Goal: Information Seeking & Learning: Check status

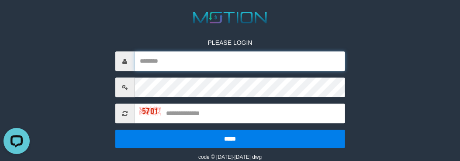
click at [167, 58] on input "text" at bounding box center [239, 61] width 210 height 20
paste input "*********"
type input "*********"
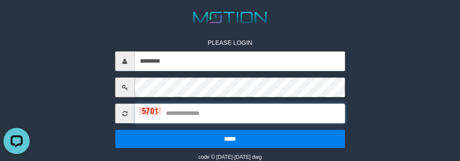
click at [192, 116] on input "text" at bounding box center [239, 114] width 210 height 20
type input "****"
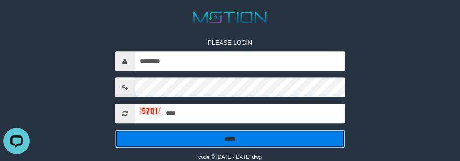
click at [199, 134] on input "*****" at bounding box center [230, 139] width 230 height 18
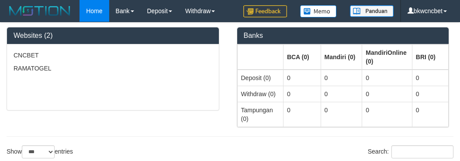
select select "***"
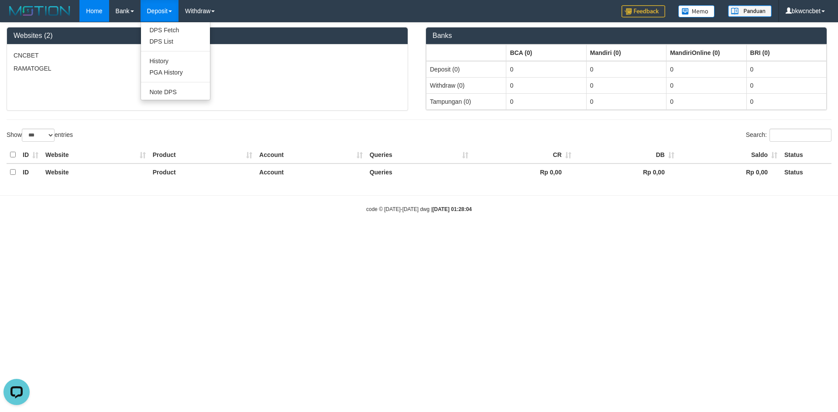
click at [161, 9] on link "Deposit" at bounding box center [160, 11] width 38 height 22
click at [166, 10] on link "Deposit" at bounding box center [160, 11] width 38 height 22
click at [182, 76] on link "PGA History" at bounding box center [175, 72] width 69 height 11
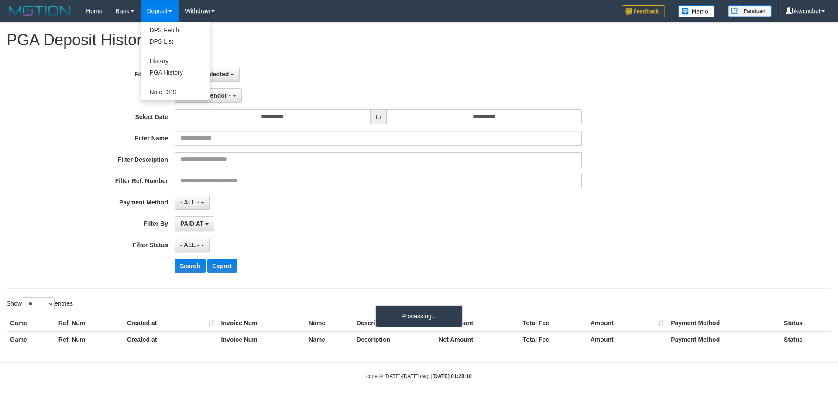
select select
select select "**"
click at [159, 18] on link "Deposit" at bounding box center [160, 11] width 38 height 22
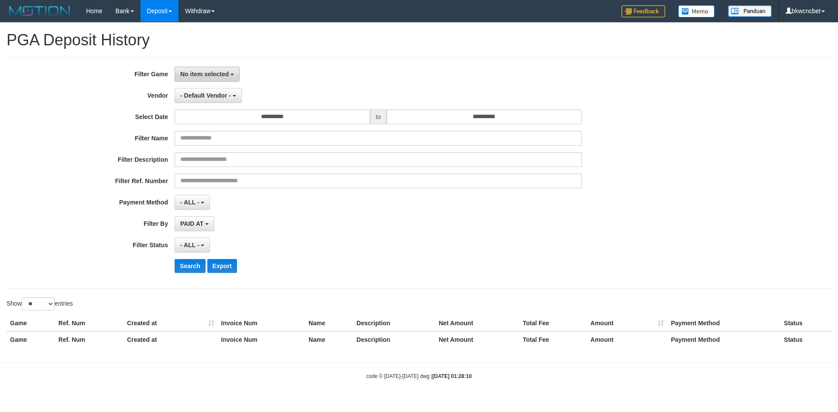
click at [219, 72] on span "No item selected" at bounding box center [204, 74] width 48 height 7
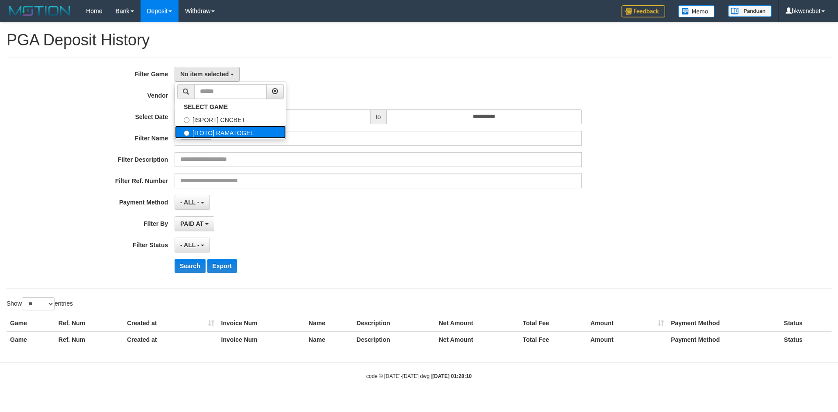
click at [239, 136] on label "[ITOTO] RAMATOGEL" at bounding box center [230, 132] width 111 height 13
select select "****"
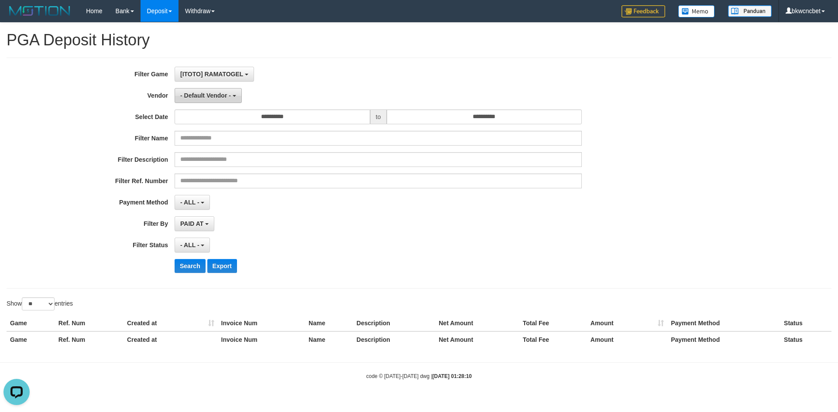
click at [226, 98] on span "- Default Vendor -" at bounding box center [205, 95] width 51 height 7
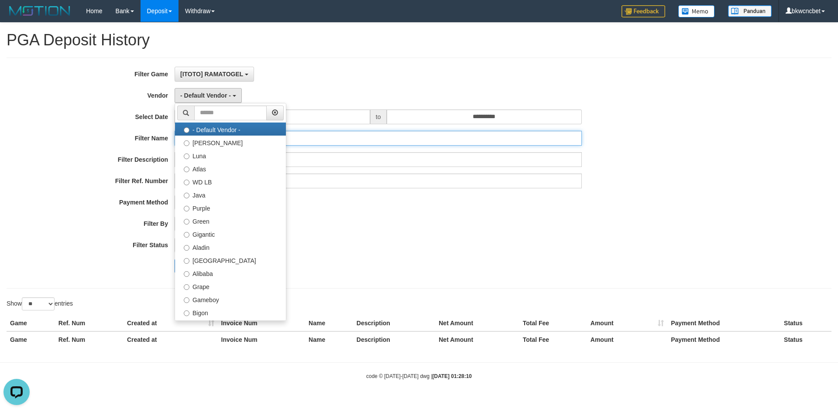
click at [370, 132] on input "text" at bounding box center [378, 138] width 407 height 15
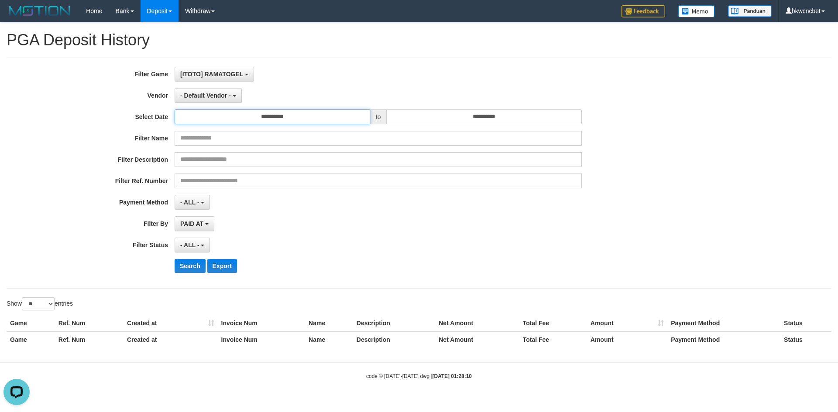
click at [360, 119] on input "**********" at bounding box center [273, 117] width 196 height 15
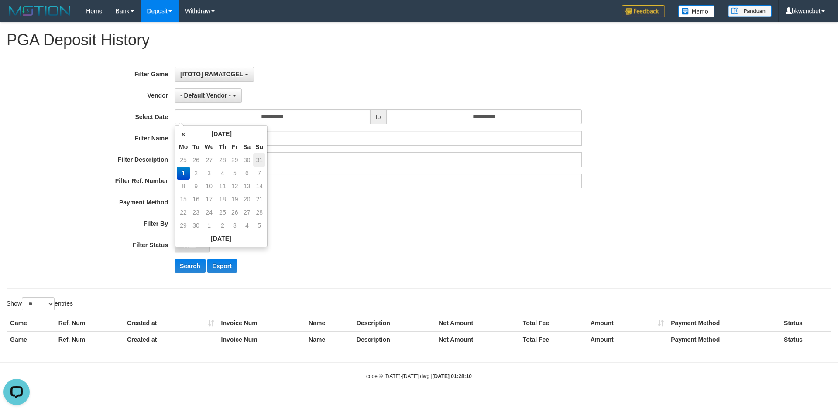
click at [261, 160] on td "31" at bounding box center [259, 160] width 12 height 13
type input "**********"
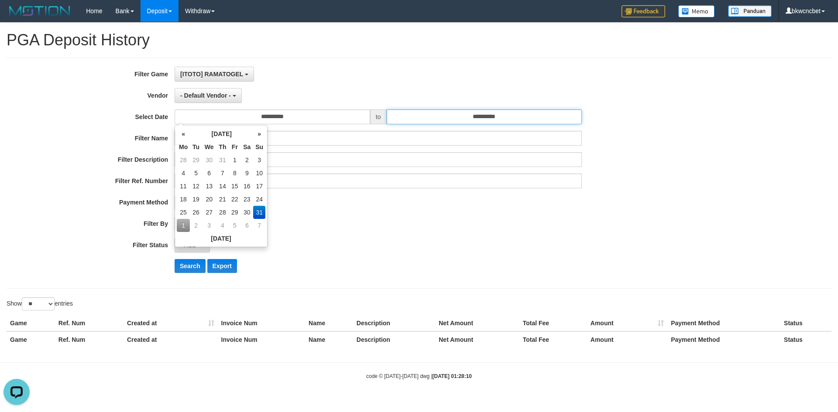
click at [513, 111] on input "**********" at bounding box center [485, 117] width 196 height 15
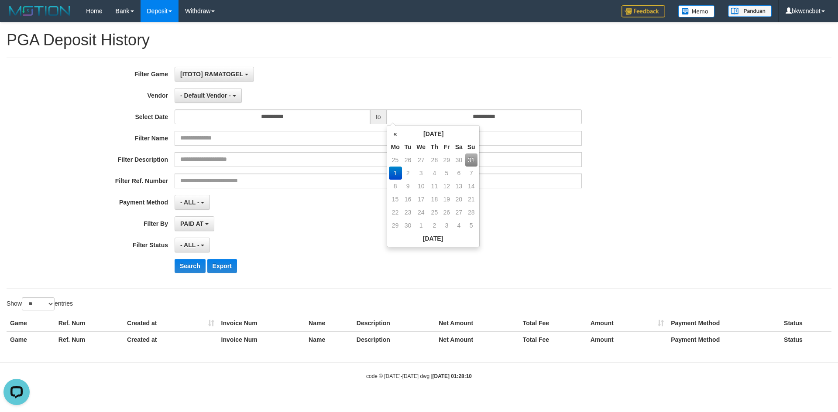
click at [471, 162] on td "31" at bounding box center [471, 160] width 12 height 13
type input "**********"
click at [230, 103] on div "**********" at bounding box center [349, 173] width 698 height 213
click at [230, 102] on button "- Default Vendor -" at bounding box center [208, 95] width 67 height 15
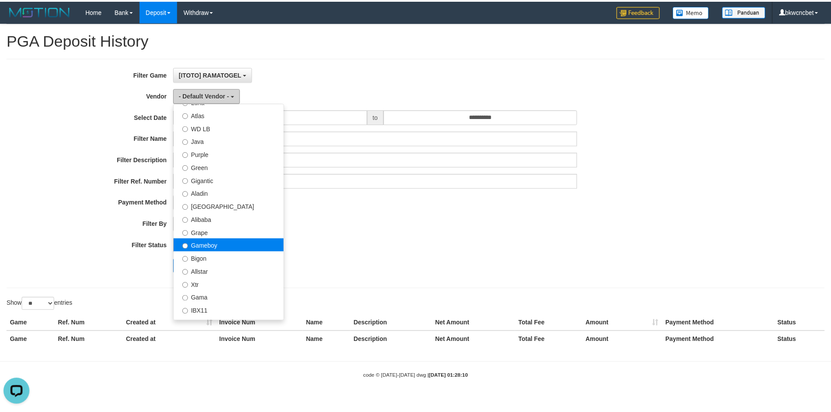
scroll to position [73, 0]
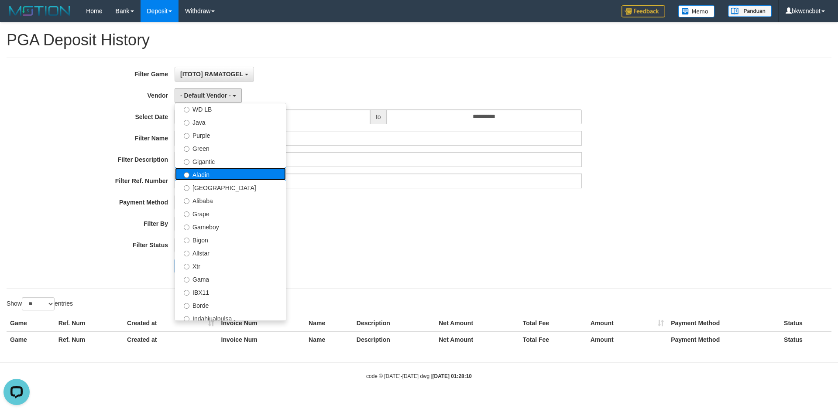
click at [227, 178] on label "Aladin" at bounding box center [230, 174] width 111 height 13
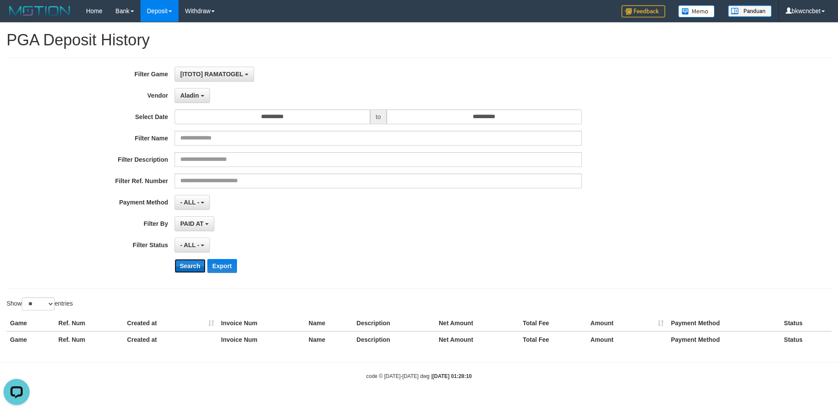
click at [186, 262] on button "Search" at bounding box center [190, 266] width 31 height 14
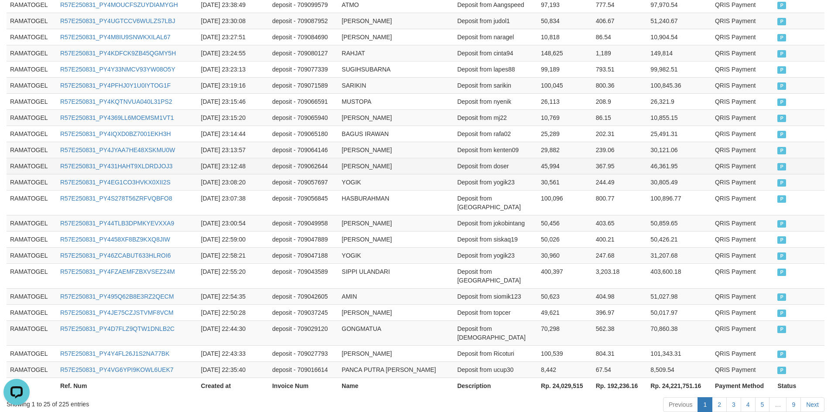
scroll to position [409, 0]
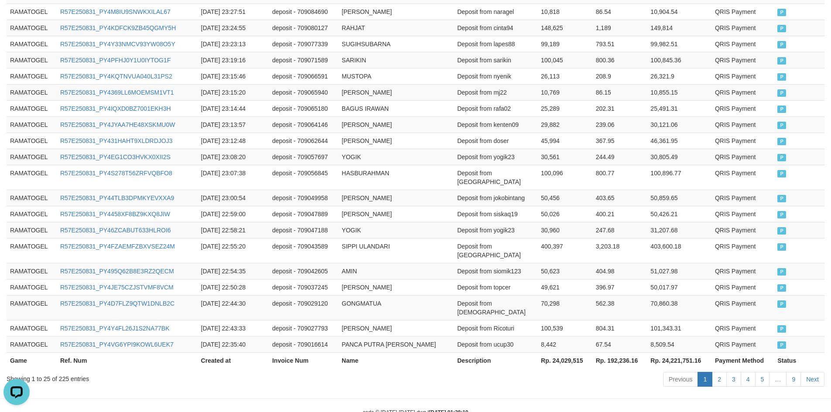
click at [67, 371] on div "Showing 1 to 25 of 225 entries" at bounding box center [173, 377] width 333 height 12
copy div "225"
copy tr "Rp. 24,029,515"
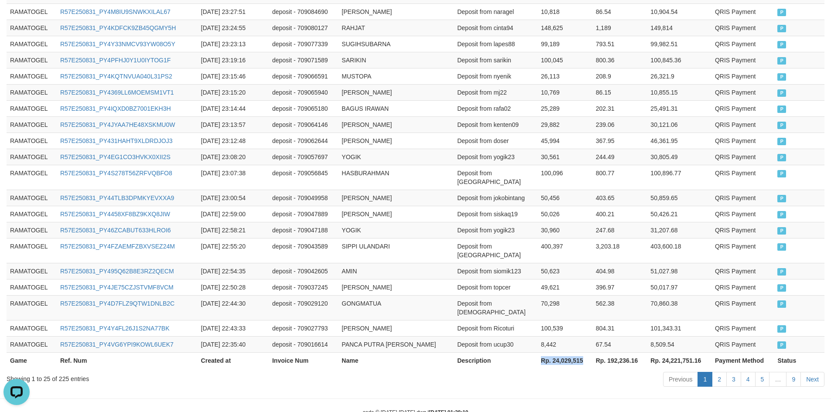
drag, startPoint x: 540, startPoint y: 339, endPoint x: 584, endPoint y: 338, distance: 44.1
click at [584, 353] on tr "Game Ref. Num Created at Invoice Num Name Description Rp. 24,029,515 Rp. 192,23…" at bounding box center [416, 361] width 818 height 16
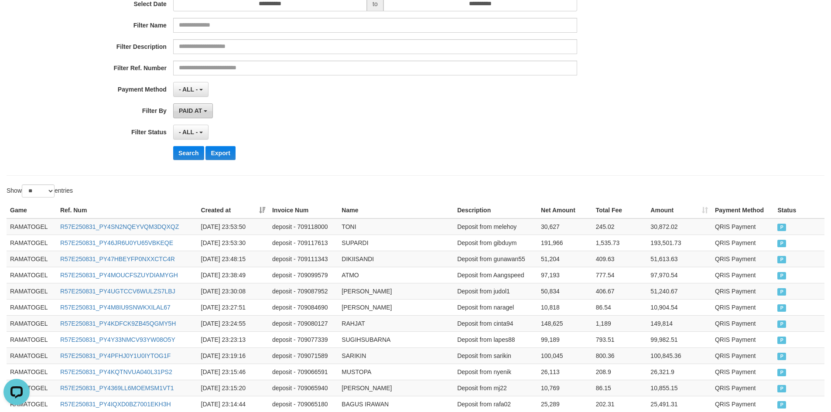
scroll to position [0, 0]
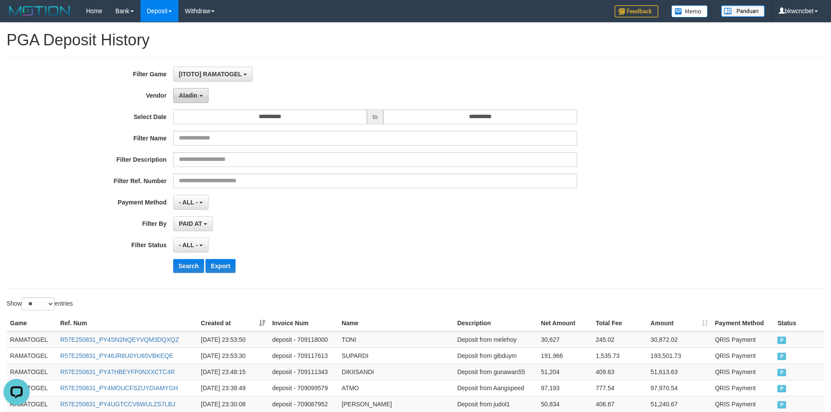
click at [194, 102] on button "Aladin" at bounding box center [190, 95] width 35 height 15
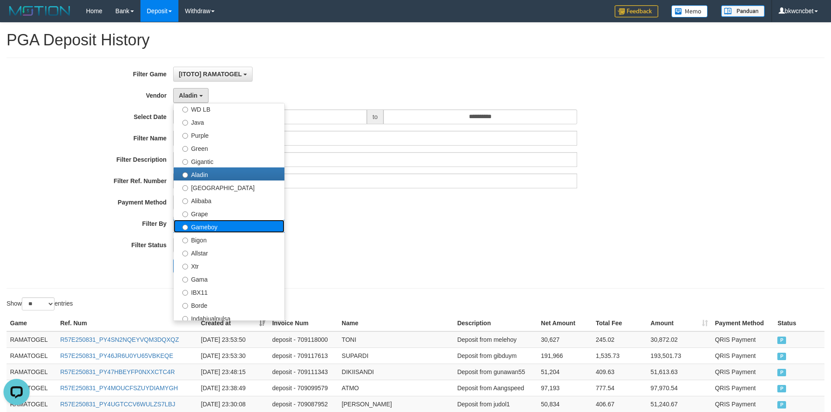
click at [219, 225] on label "Gameboy" at bounding box center [229, 226] width 111 height 13
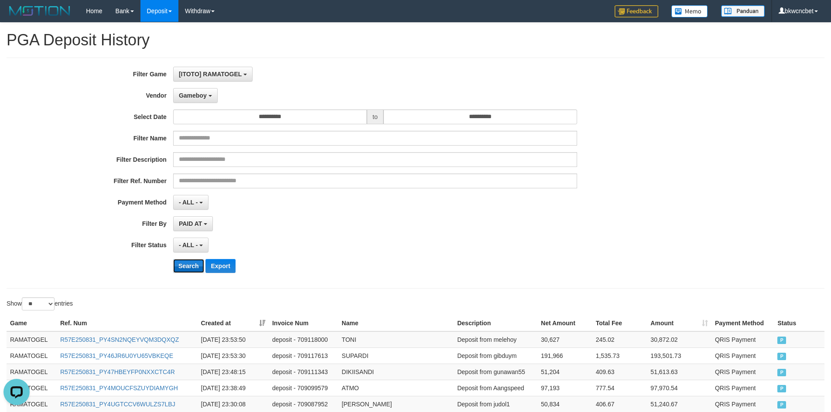
click at [186, 268] on button "Search" at bounding box center [188, 266] width 31 height 14
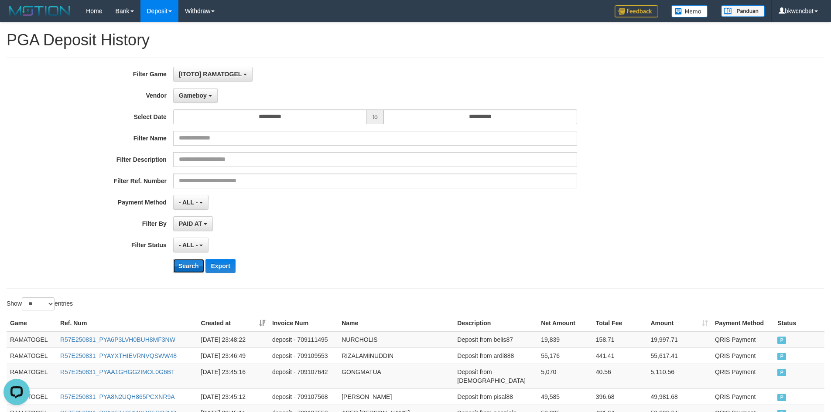
click at [184, 269] on button "Search" at bounding box center [188, 266] width 31 height 14
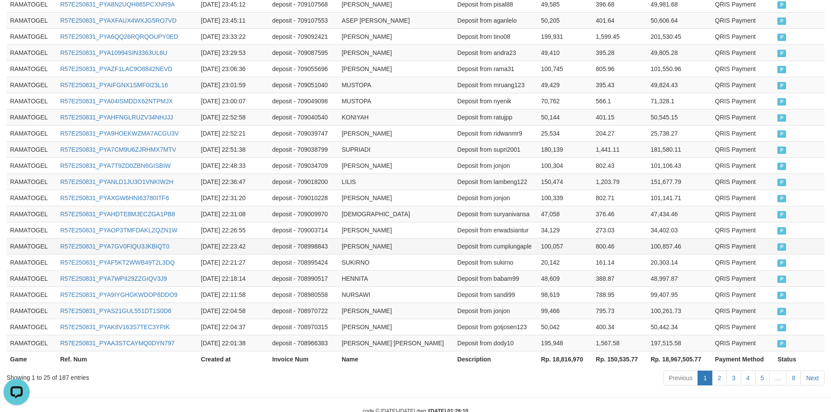
scroll to position [409, 0]
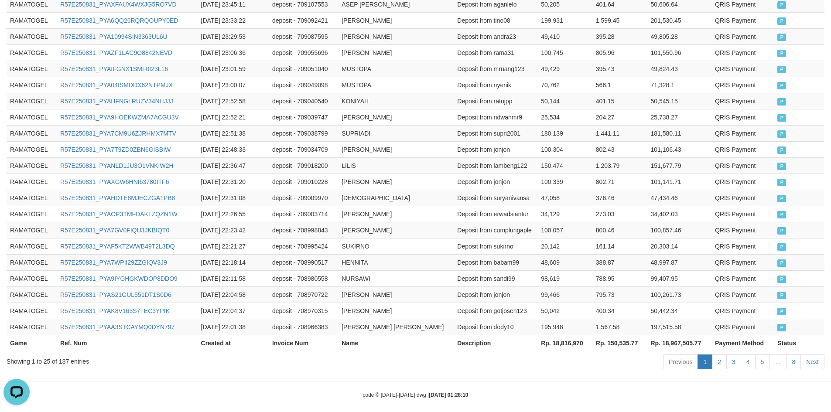
click at [68, 355] on div "Showing 1 to 25 of 187 entries" at bounding box center [173, 360] width 333 height 12
click at [60, 355] on div "Showing 1 to 25 of 187 entries" at bounding box center [173, 360] width 333 height 12
copy div "187"
copy th "Rp. 18,816,970"
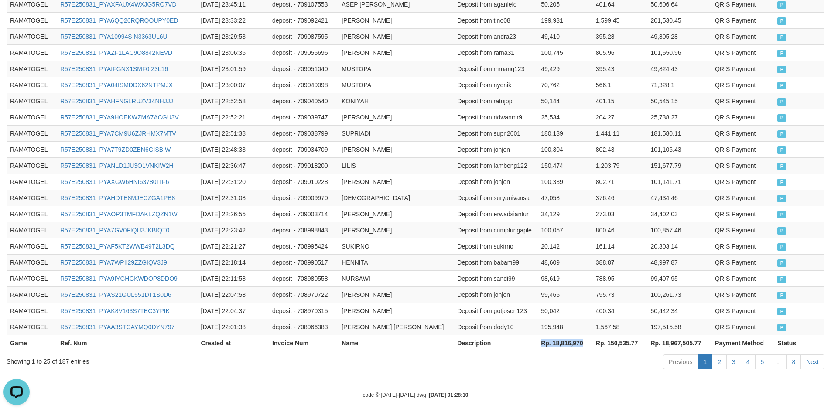
drag, startPoint x: 541, startPoint y: 335, endPoint x: 583, endPoint y: 335, distance: 42.8
click at [583, 335] on th "Rp. 18,816,970" at bounding box center [565, 343] width 55 height 16
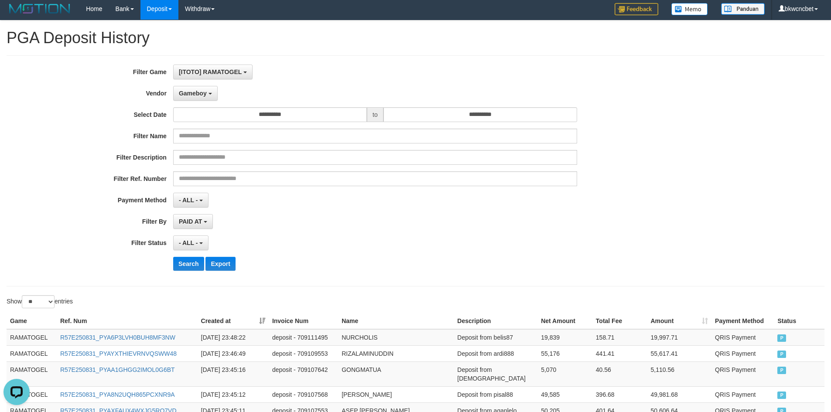
scroll to position [0, 0]
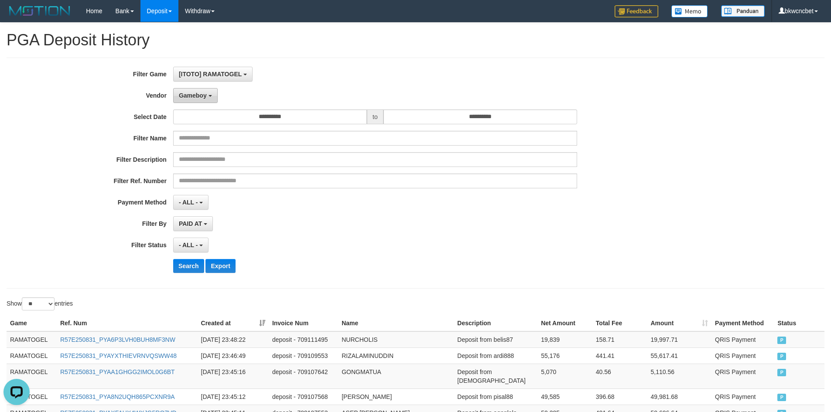
click at [214, 94] on div "Gameboy - Default Vendor - Lucy Luna Atlas WD LB Java Purple Green Gigantic Ala…" at bounding box center [375, 95] width 404 height 15
click at [214, 94] on button "Gameboy" at bounding box center [195, 95] width 45 height 15
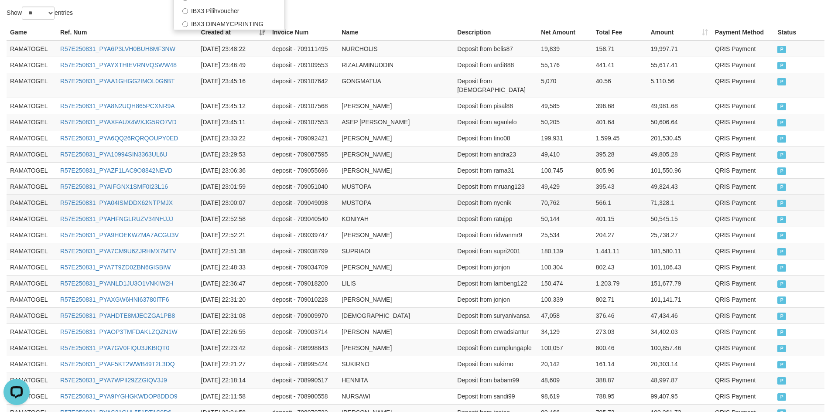
scroll to position [73, 0]
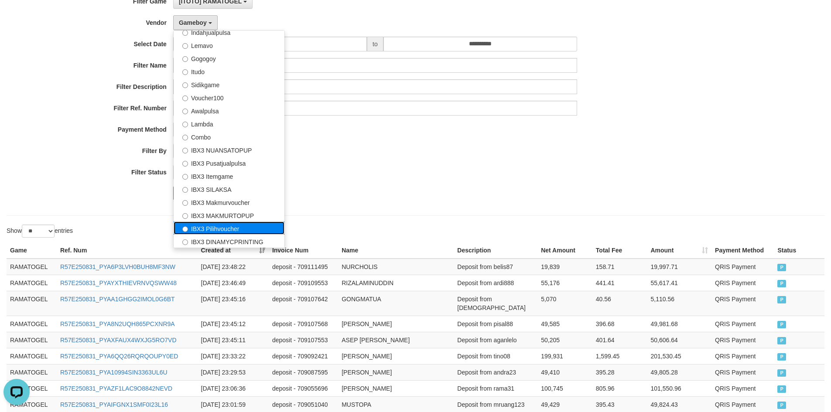
click at [240, 231] on label "IBX3 Pilihvoucher" at bounding box center [229, 228] width 111 height 13
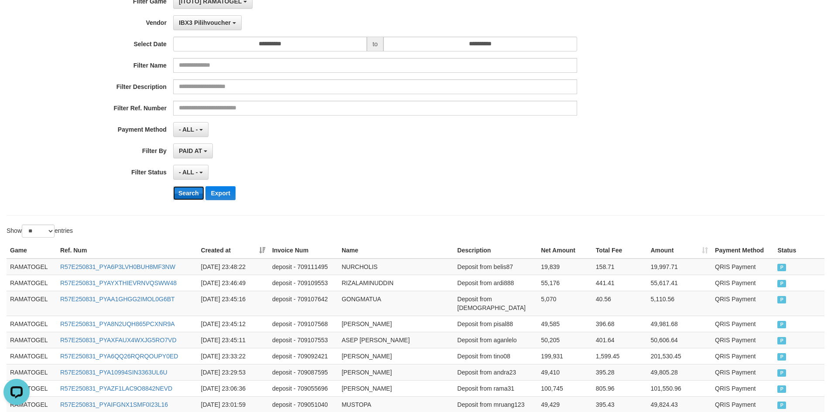
click at [195, 195] on button "Search" at bounding box center [188, 193] width 31 height 14
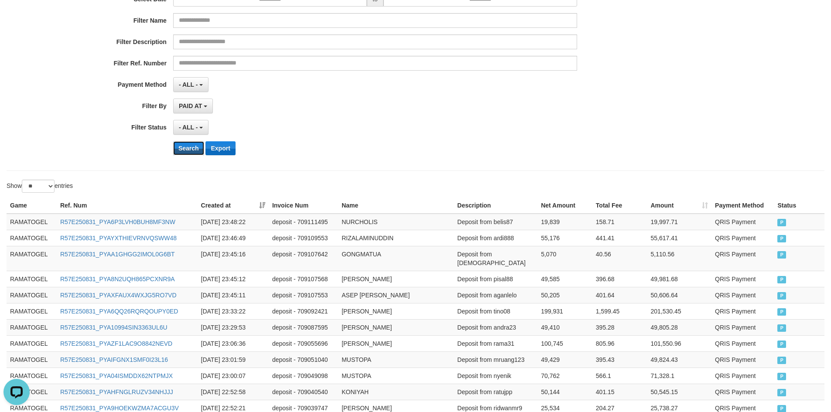
scroll to position [0, 0]
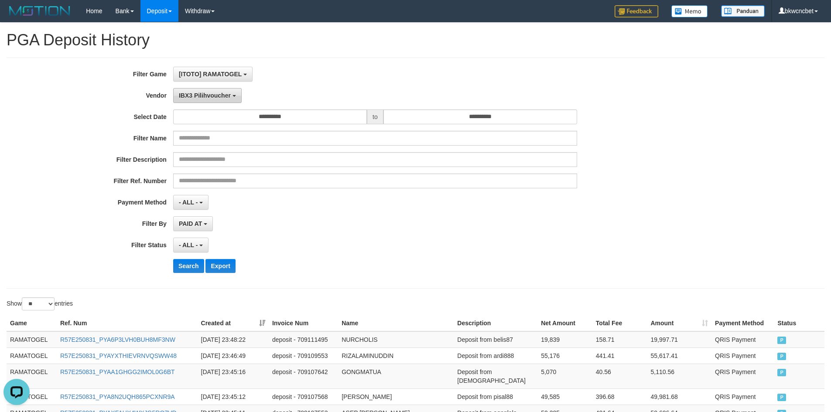
click at [226, 93] on span "IBX3 Pilihvoucher" at bounding box center [205, 95] width 52 height 7
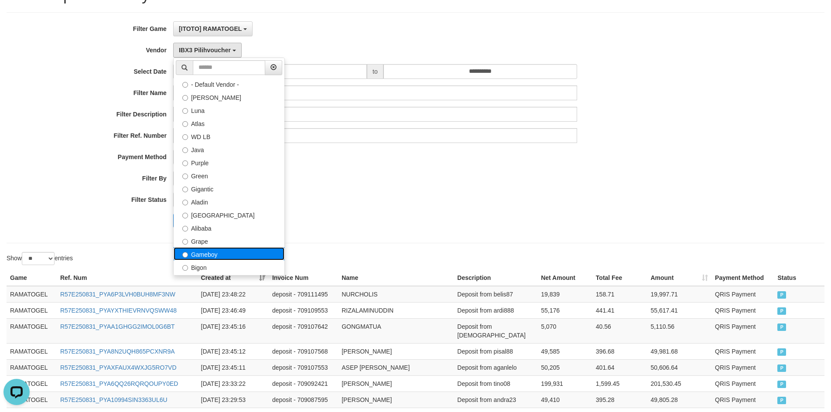
click at [241, 250] on label "Gameboy" at bounding box center [229, 253] width 111 height 13
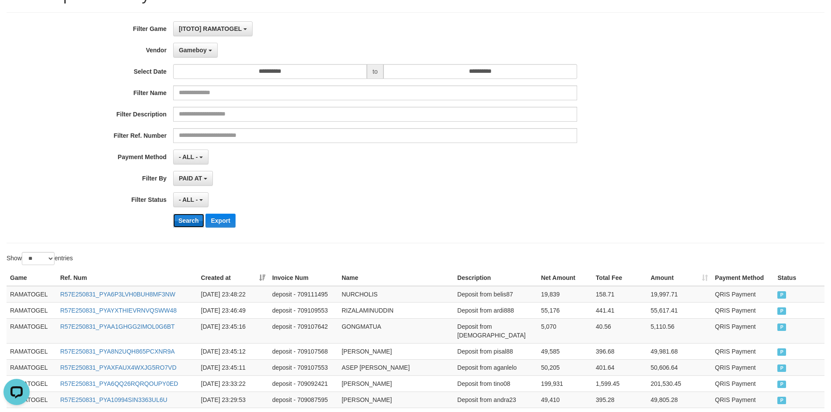
click at [192, 218] on button "Search" at bounding box center [188, 221] width 31 height 14
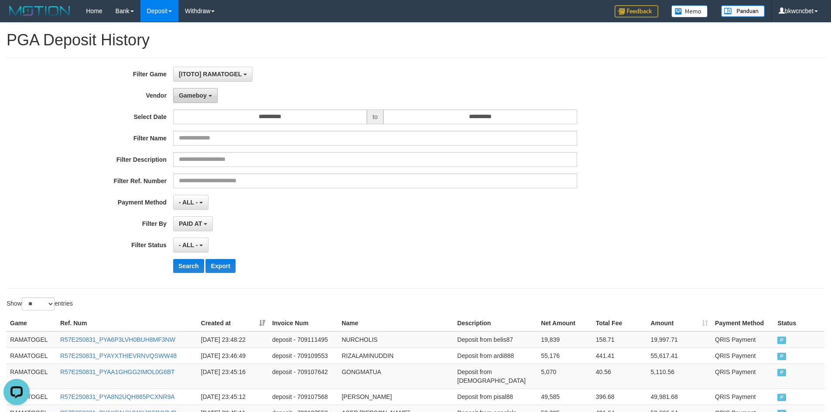
click at [202, 99] on span "Gameboy" at bounding box center [193, 95] width 28 height 7
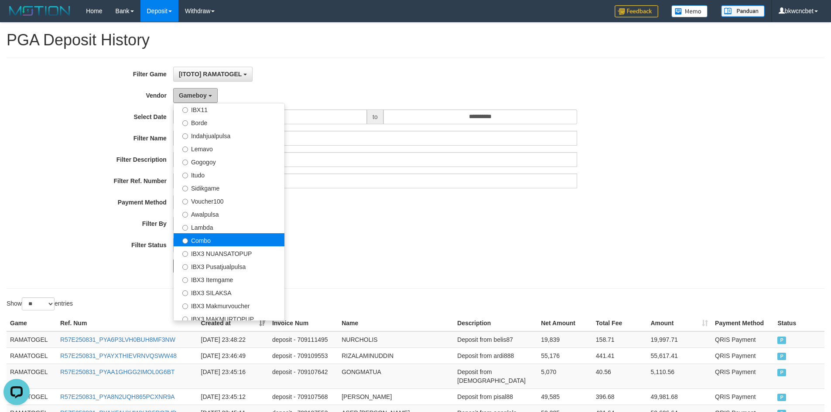
scroll to position [286, 0]
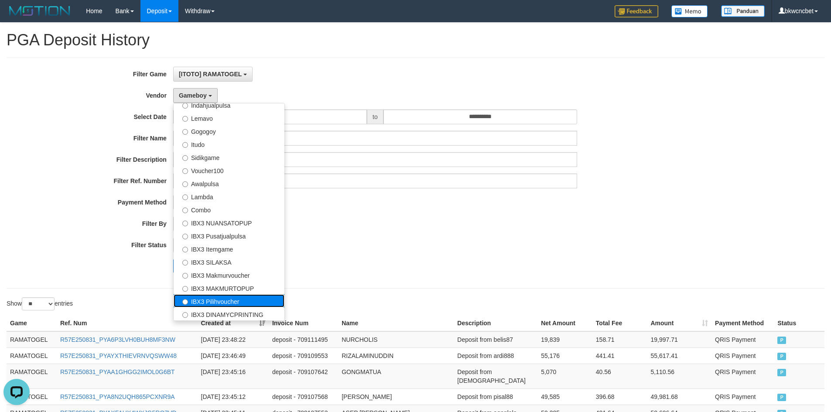
click at [265, 301] on label "IBX3 Pilihvoucher" at bounding box center [229, 301] width 111 height 13
select select "**********"
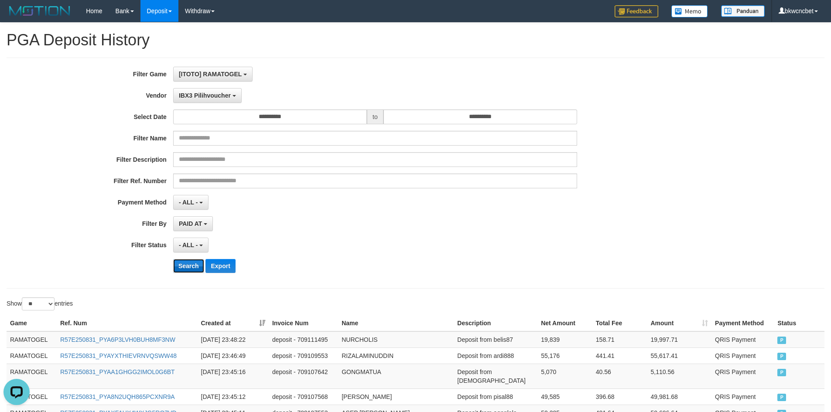
click at [201, 272] on button "Search" at bounding box center [188, 266] width 31 height 14
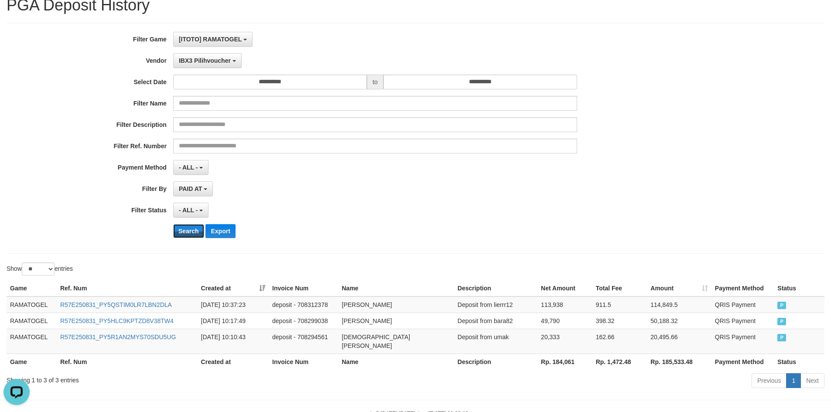
scroll to position [54, 0]
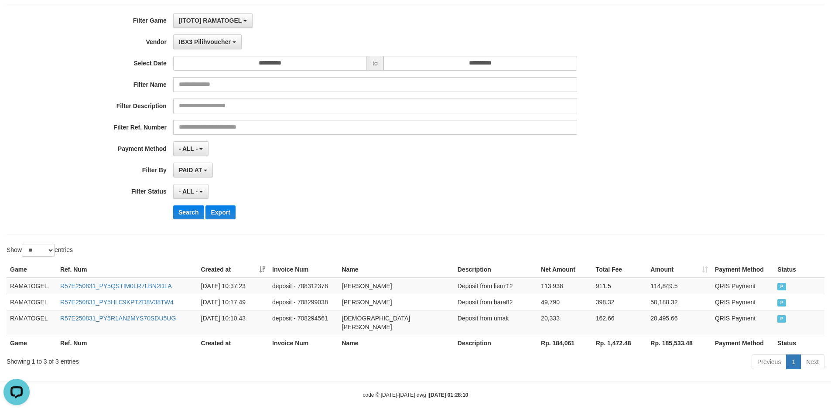
click at [55, 354] on div "Showing 1 to 3 of 3 entries" at bounding box center [173, 360] width 333 height 12
copy div "3"
click at [55, 354] on div "Showing 1 to 3 of 3 entries" at bounding box center [173, 360] width 333 height 12
copy th "Rp. 184,061"
drag, startPoint x: 543, startPoint y: 336, endPoint x: 582, endPoint y: 336, distance: 39.3
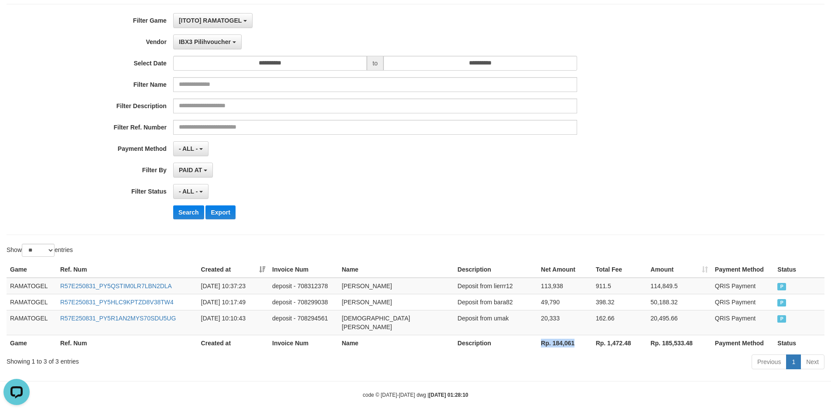
click at [582, 336] on th "Rp. 184,061" at bounding box center [565, 343] width 55 height 16
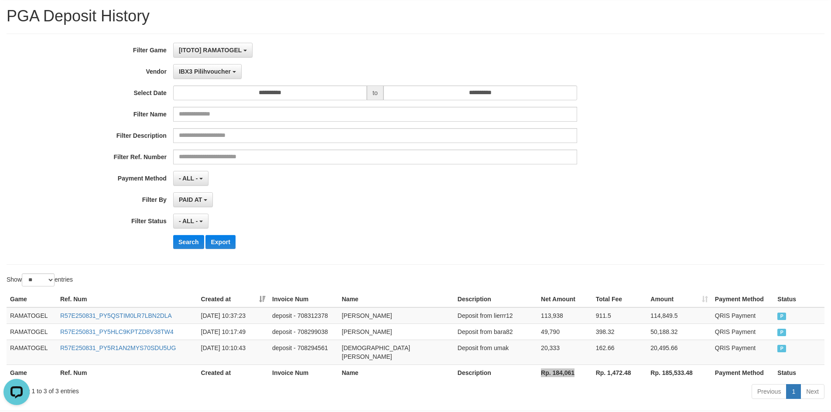
scroll to position [0, 0]
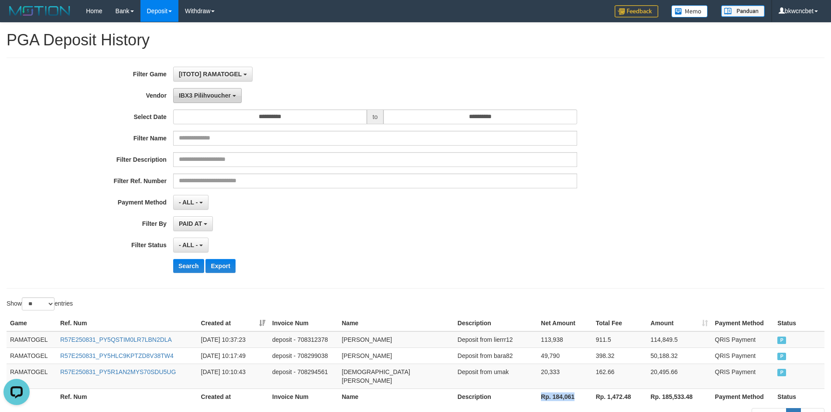
click at [228, 98] on span "IBX3 Pilihvoucher" at bounding box center [205, 95] width 52 height 7
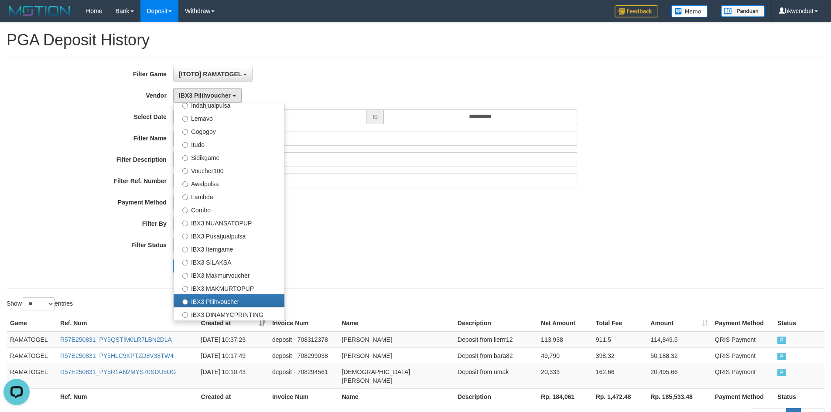
click at [474, 283] on div "**********" at bounding box center [416, 173] width 818 height 231
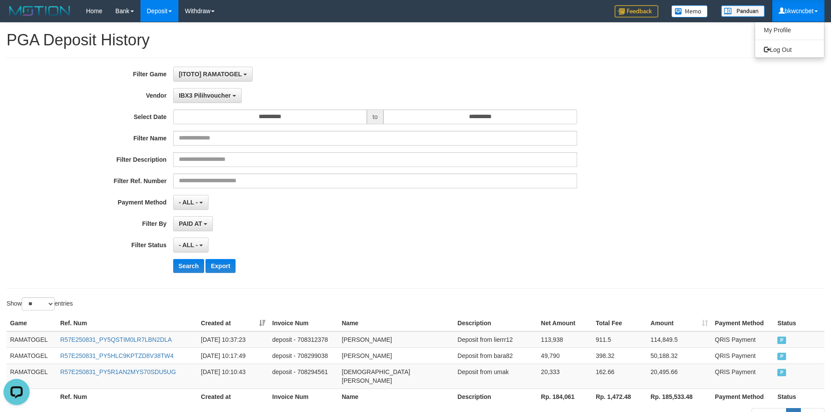
click at [817, 10] on span at bounding box center [816, 11] width 3 height 2
click at [816, 3] on link "bkwcncbet" at bounding box center [798, 11] width 52 height 22
click at [816, 4] on link "bkwcncbet" at bounding box center [798, 11] width 52 height 22
click at [780, 53] on link "Log Out" at bounding box center [789, 49] width 69 height 11
